Goal: Browse casually: Explore the website without a specific task or goal

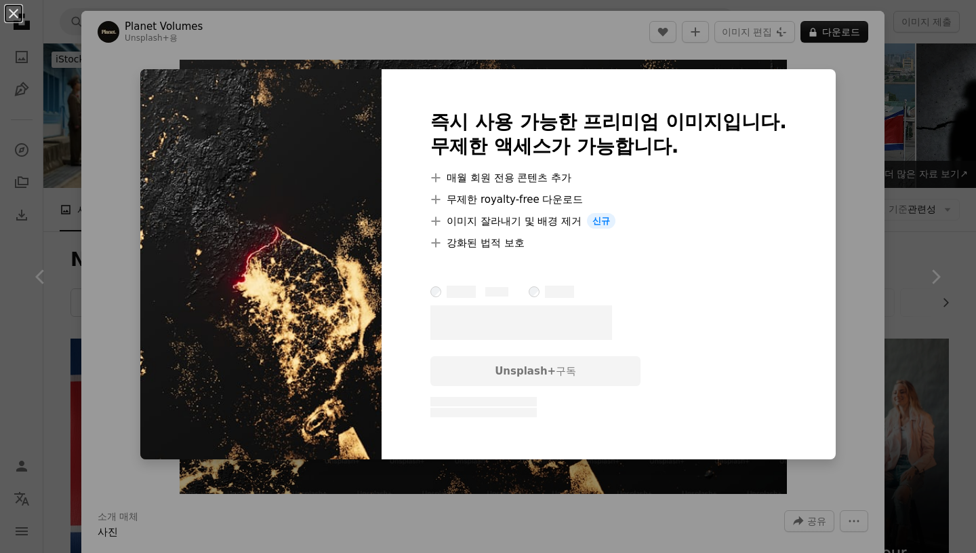
scroll to position [776, 0]
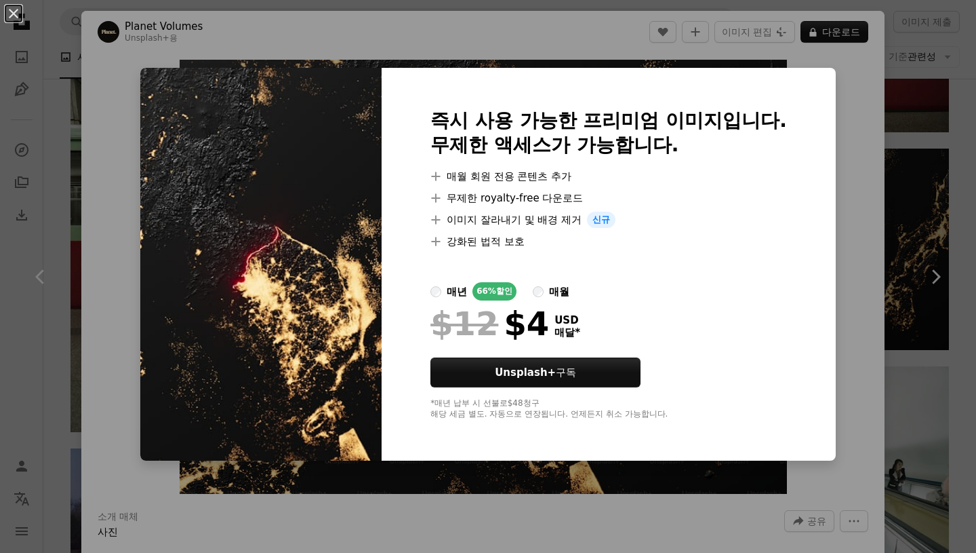
click at [49, 53] on div "An X shape 즉시 사용 가능한 프리미엄 이미지입니다. 무제한 액세스가 가능합니다. A plus sign 매월 회원 전용 콘텐츠 추가 A…" at bounding box center [488, 276] width 976 height 553
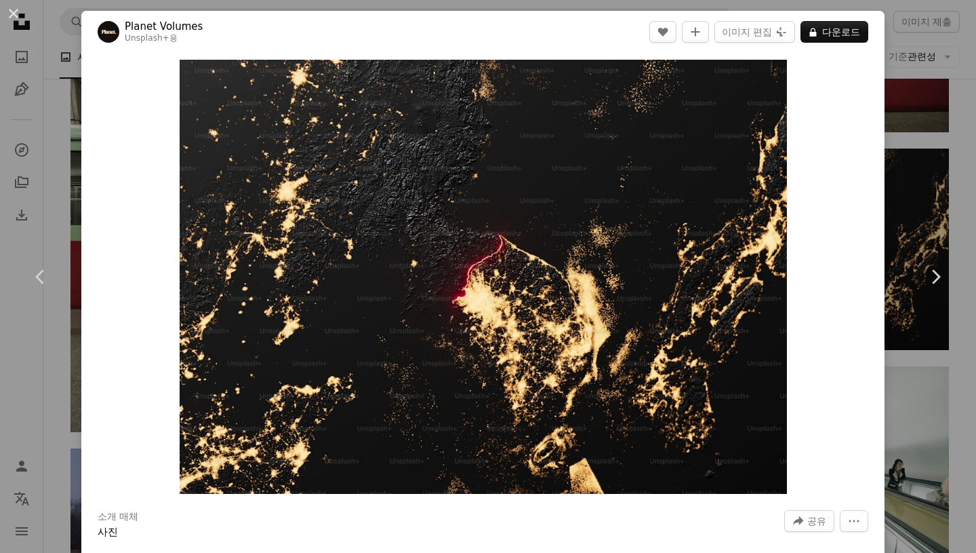
click at [107, 182] on div "Zoom in" at bounding box center [483, 277] width 804 height 448
click at [249, 198] on img "이 이미지 확대" at bounding box center [484, 277] width 608 height 434
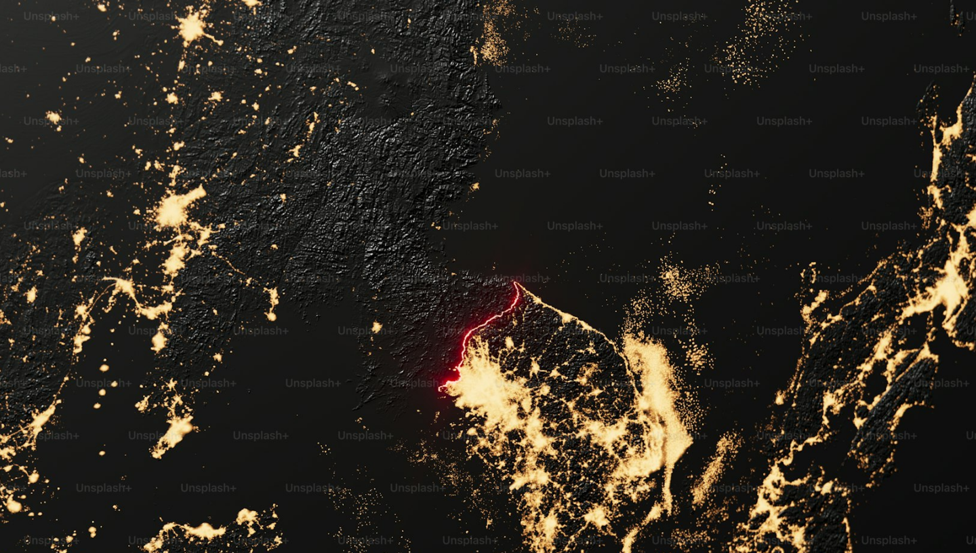
scroll to position [73, 0]
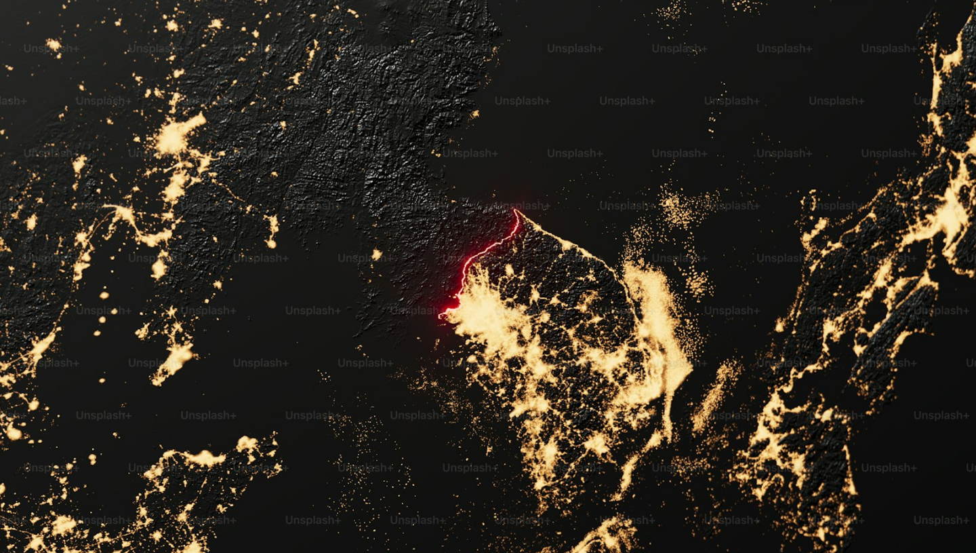
click at [249, 198] on img "이 이미지 축소" at bounding box center [488, 276] width 978 height 698
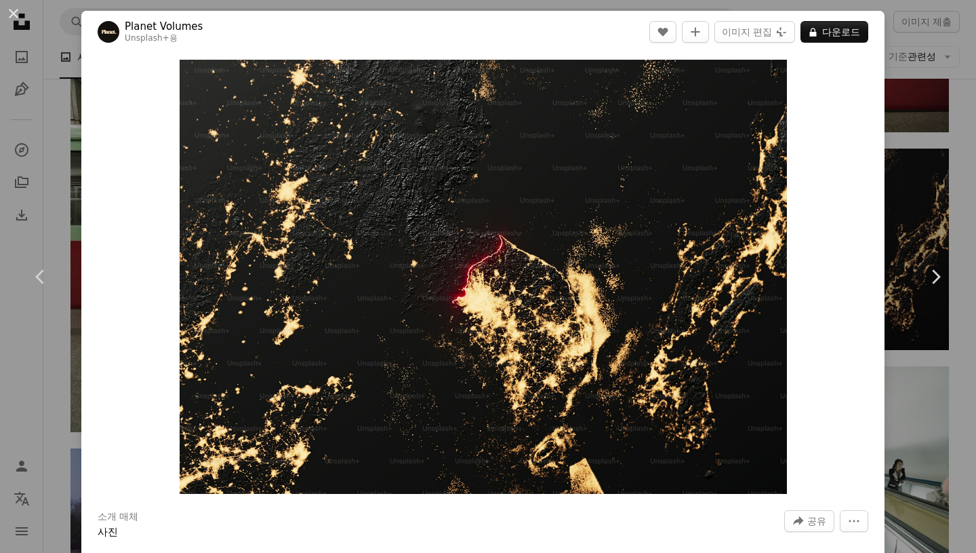
click at [824, 119] on div "Zoom in" at bounding box center [483, 277] width 804 height 448
click at [756, 129] on img "이 이미지 확대" at bounding box center [484, 277] width 608 height 434
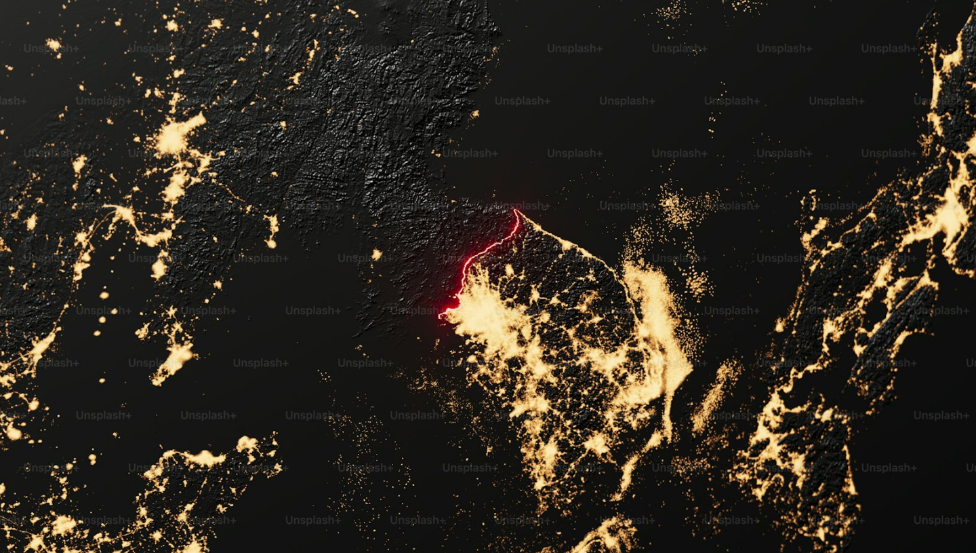
click at [756, 129] on img "이 이미지 축소" at bounding box center [488, 276] width 978 height 698
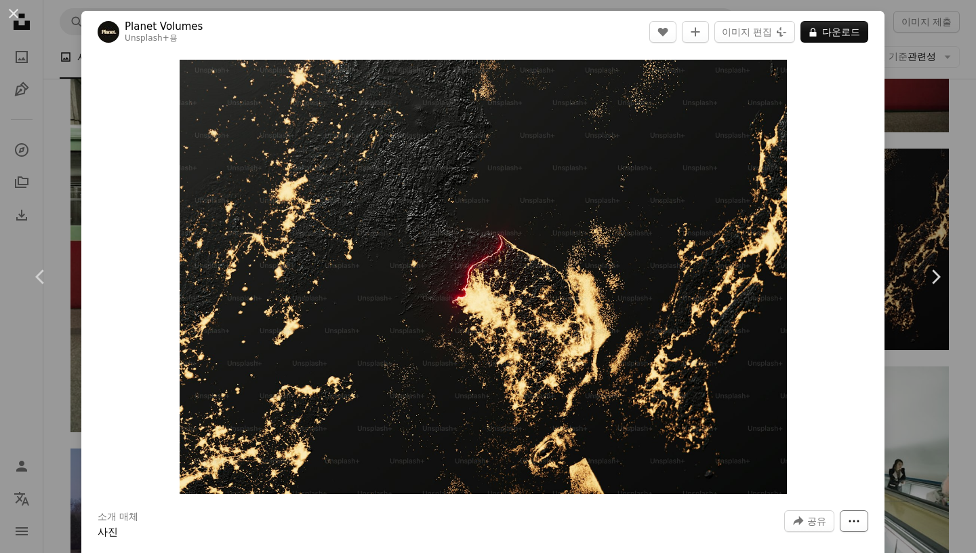
click at [859, 517] on icon "More Actions" at bounding box center [854, 521] width 12 height 12
click at [917, 361] on dialog "An X shape Chevron left Chevron right Planet Volumes Unsplash+ 용 A heart A plus…" at bounding box center [488, 276] width 976 height 553
click at [37, 279] on icon "Chevron left" at bounding box center [41, 277] width 22 height 22
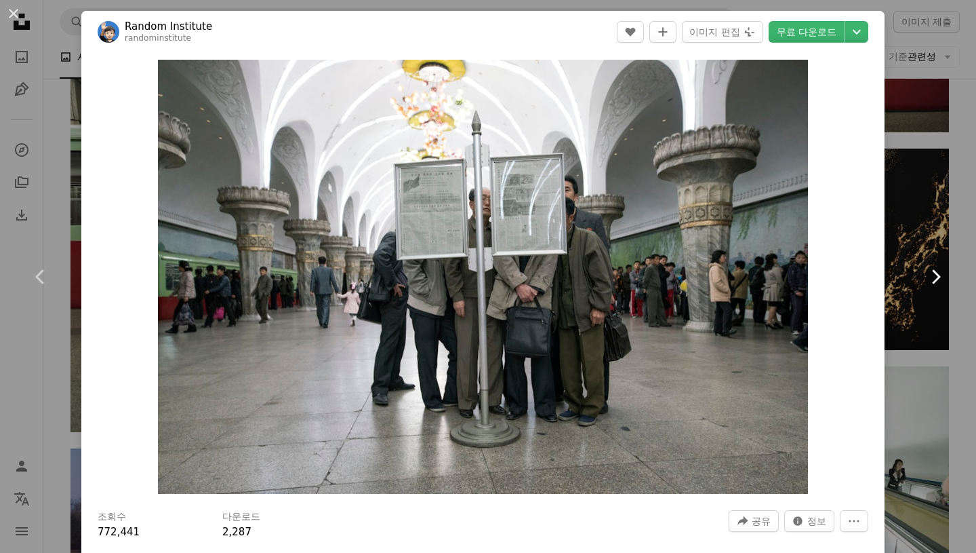
click at [936, 273] on icon at bounding box center [936, 276] width 9 height 14
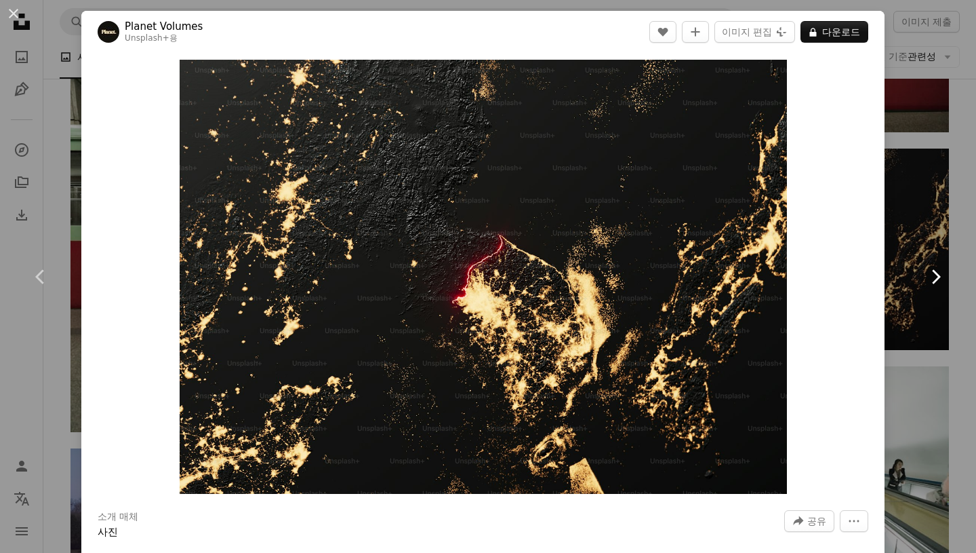
click at [936, 273] on icon at bounding box center [936, 276] width 9 height 14
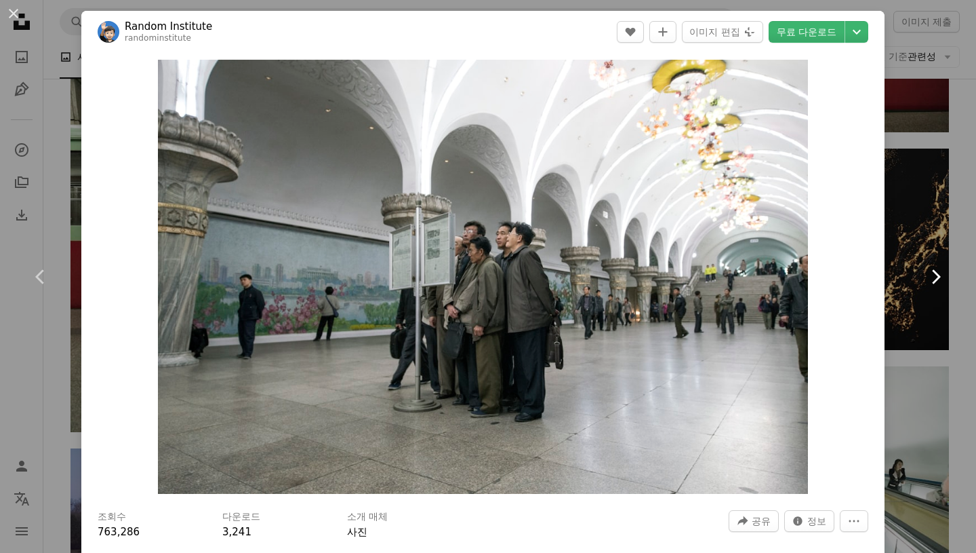
click at [936, 273] on icon at bounding box center [936, 276] width 9 height 14
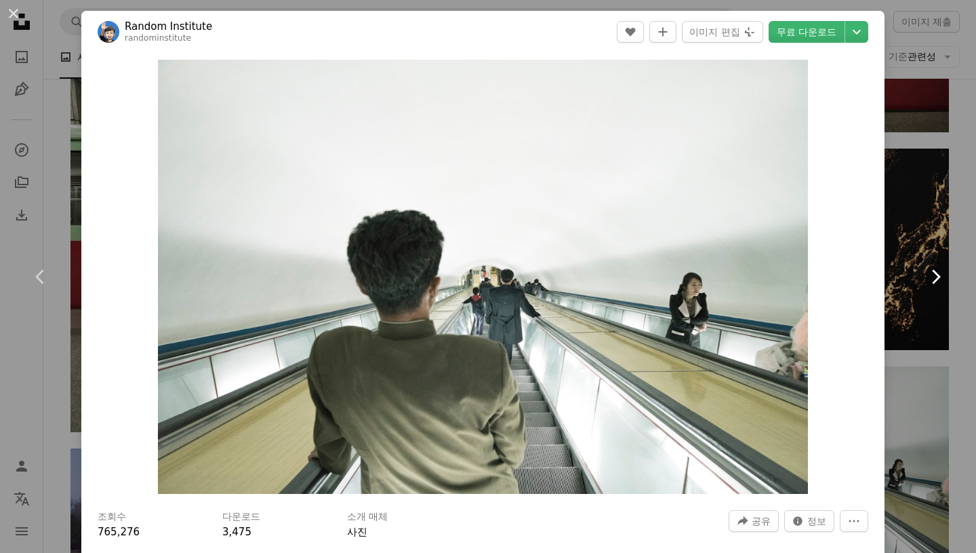
click at [936, 273] on icon at bounding box center [936, 276] width 9 height 14
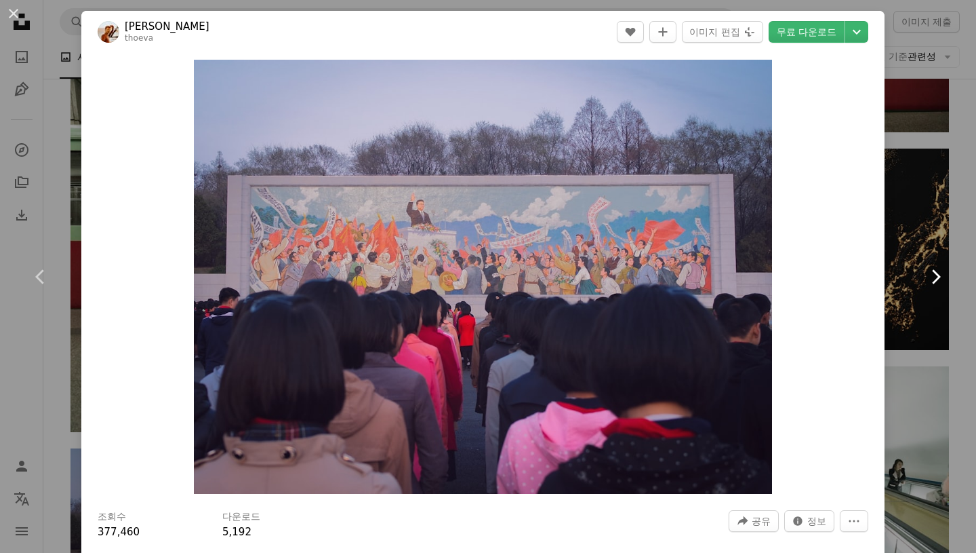
click at [936, 273] on icon at bounding box center [936, 276] width 9 height 14
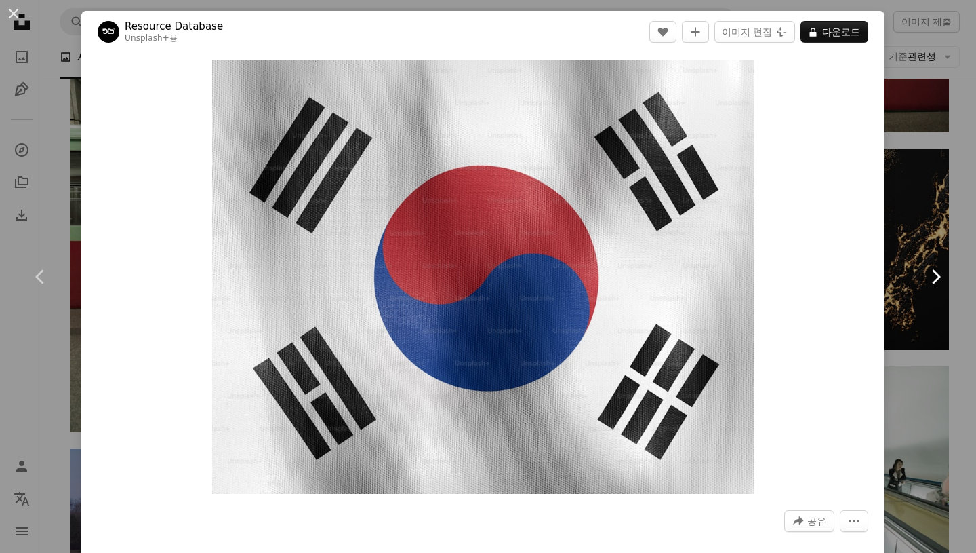
click at [936, 273] on icon at bounding box center [936, 276] width 9 height 14
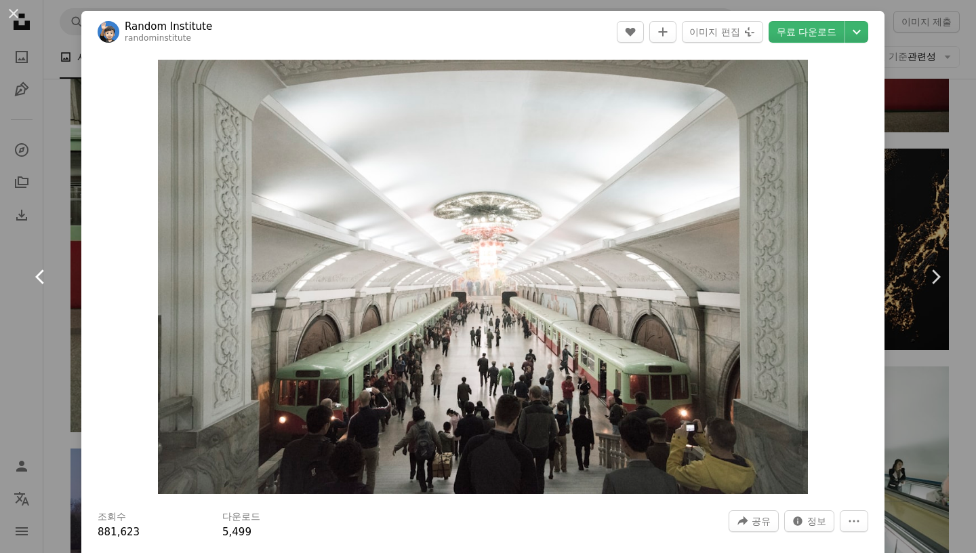
click at [37, 274] on icon at bounding box center [39, 276] width 9 height 14
